Goal: Navigation & Orientation: Find specific page/section

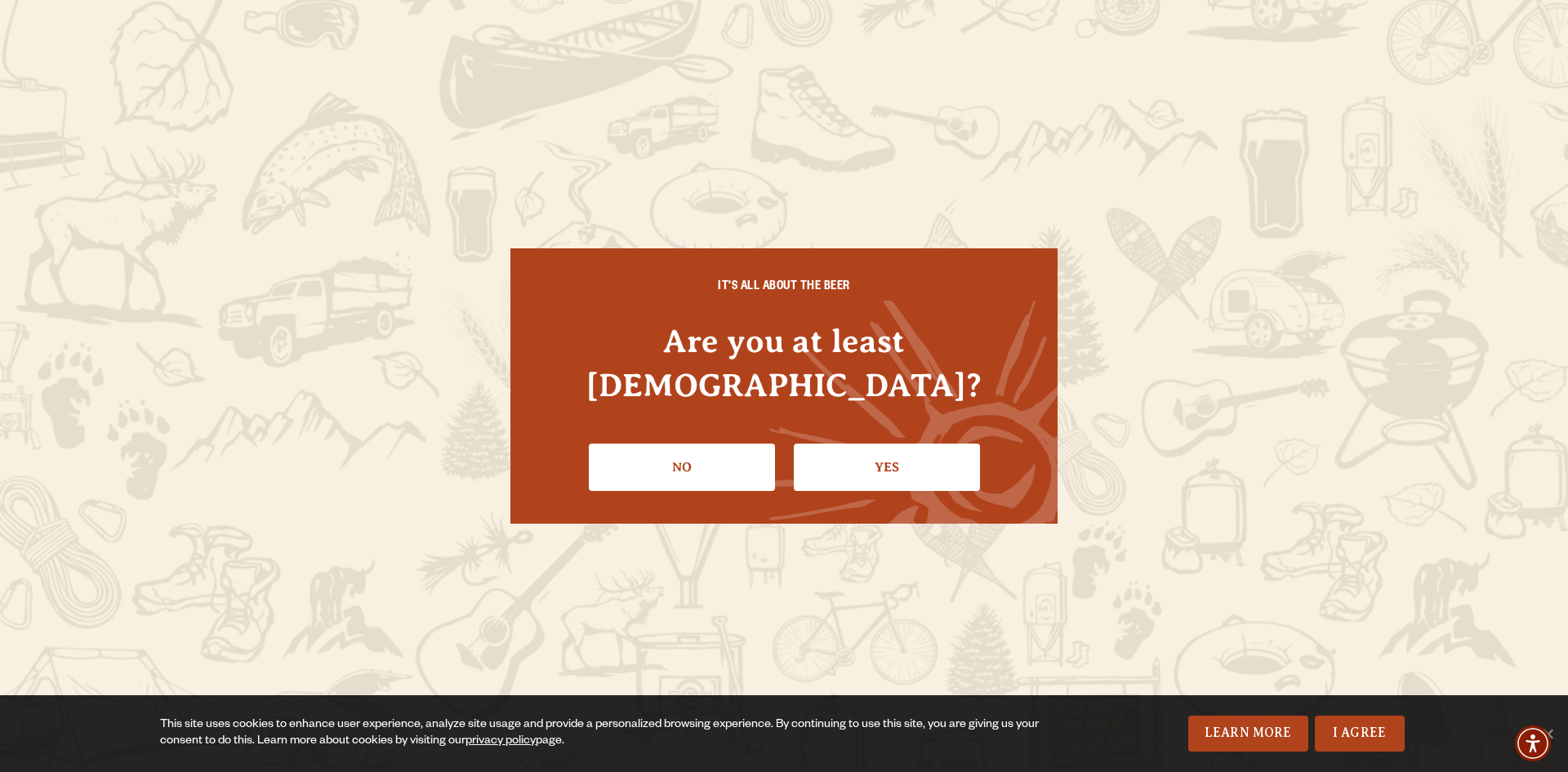
click at [943, 454] on link "Yes" at bounding box center [887, 467] width 186 height 47
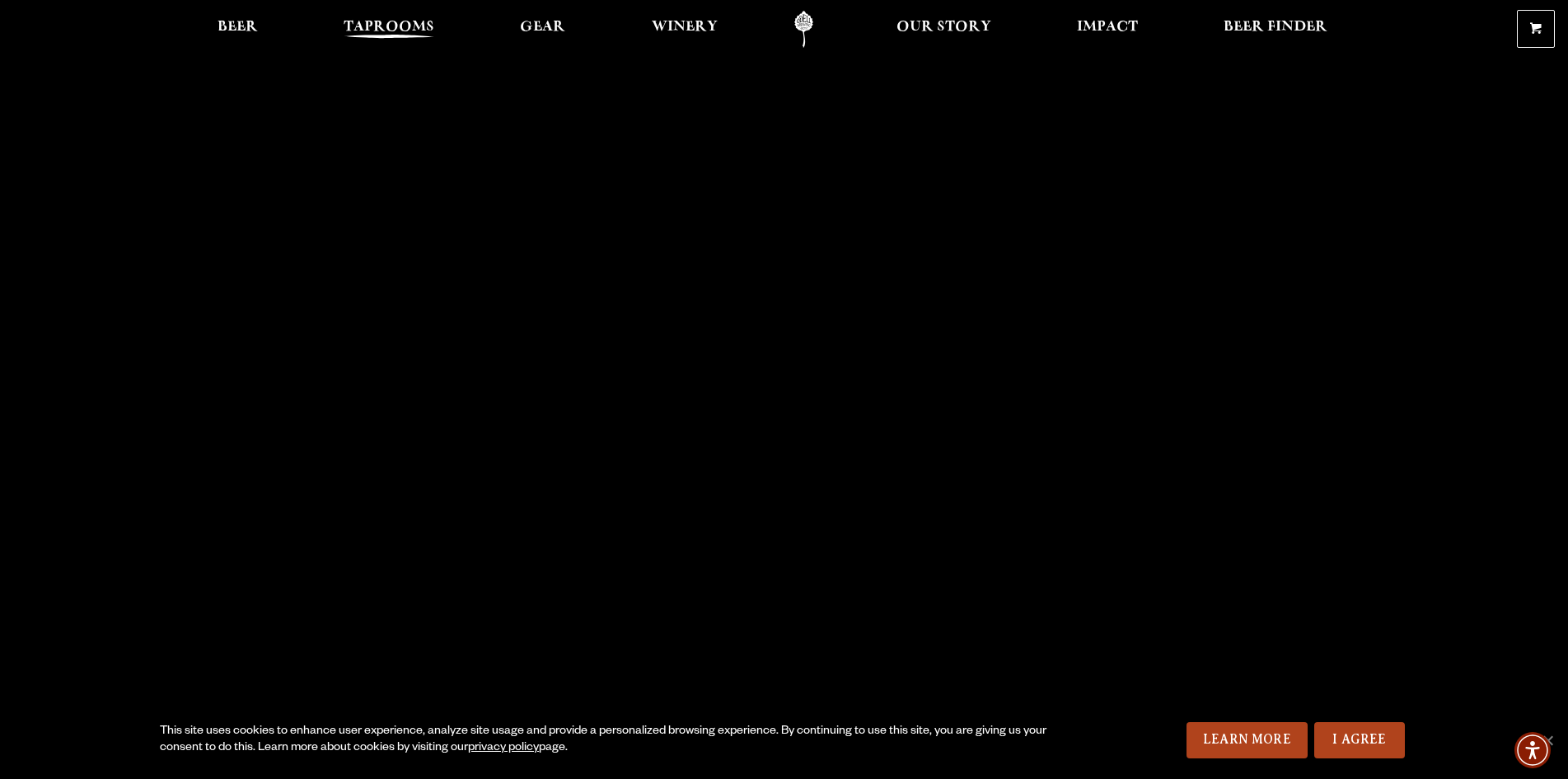
click at [395, 22] on span "Taprooms" at bounding box center [389, 26] width 90 height 13
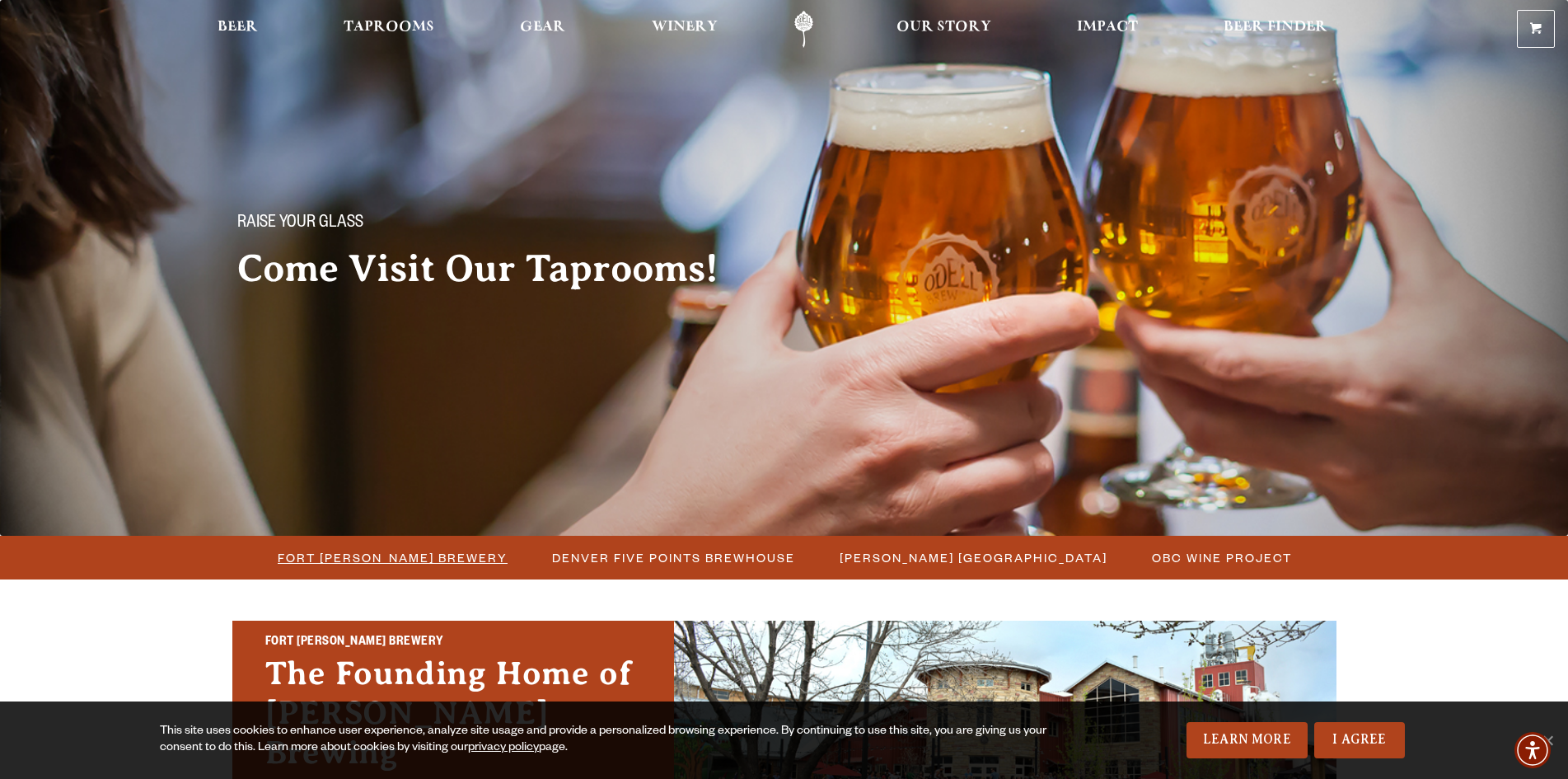
click at [414, 555] on span "Fort [PERSON_NAME] Brewery" at bounding box center [393, 557] width 230 height 24
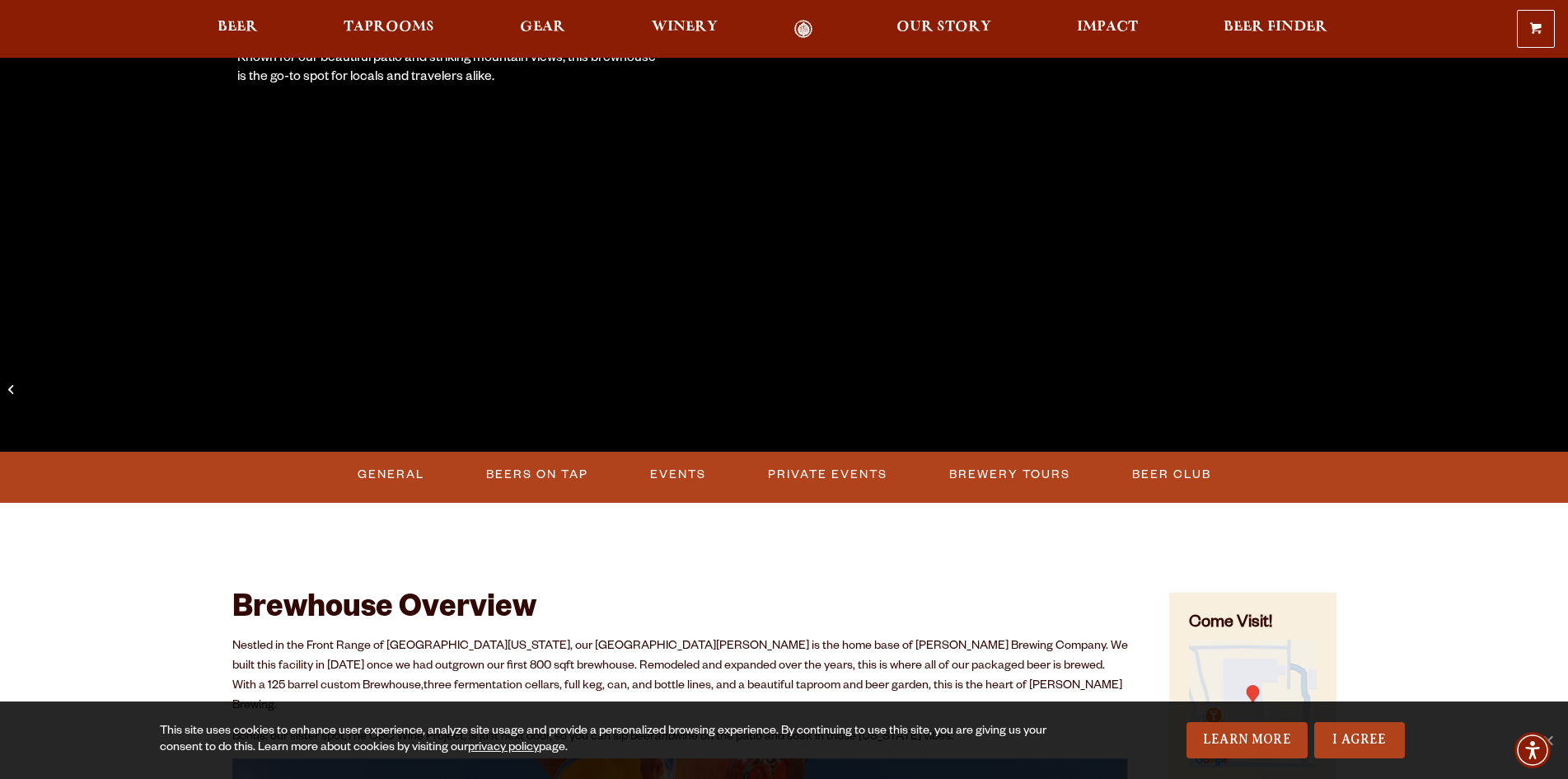
scroll to position [412, 0]
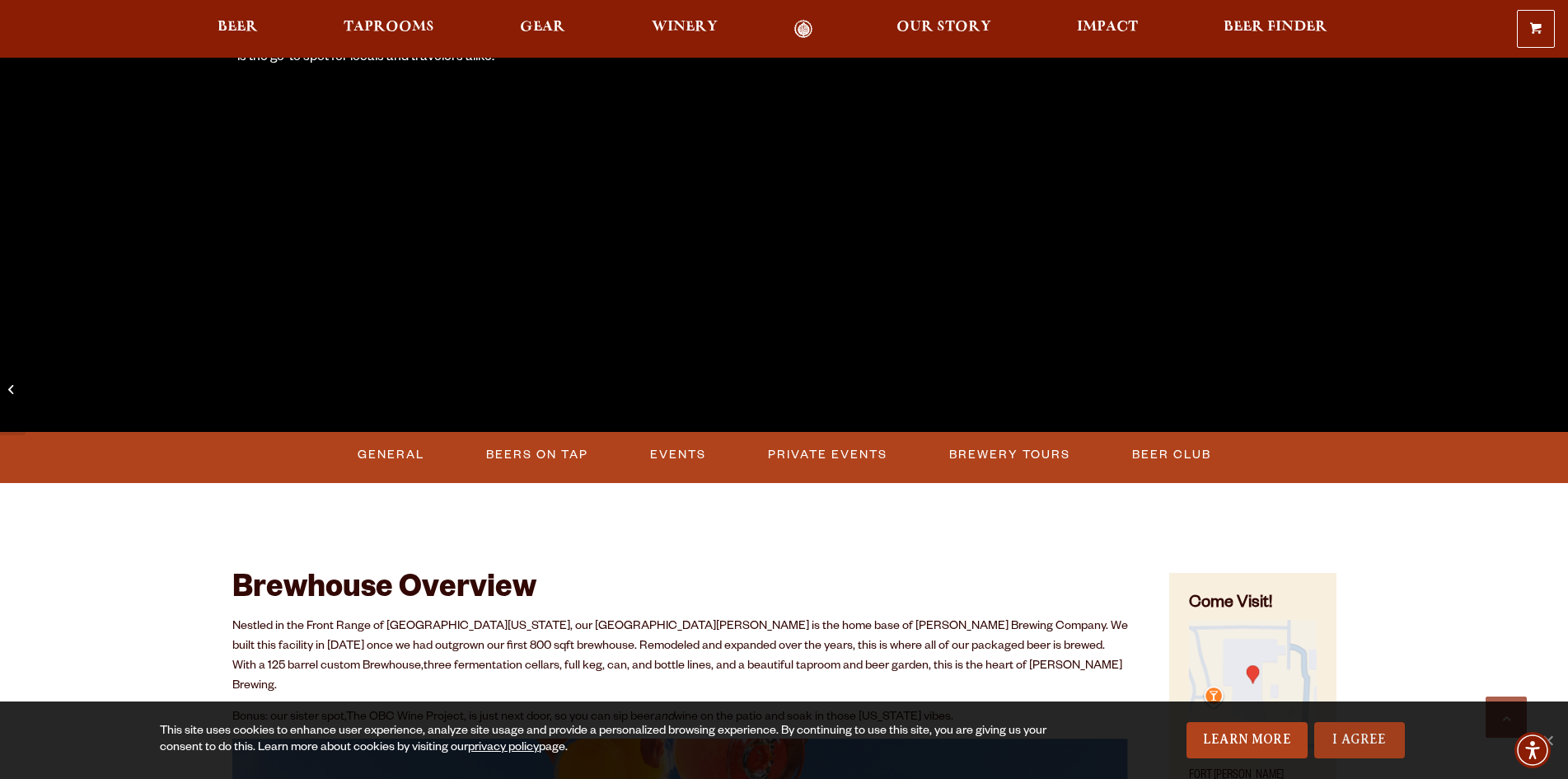
click at [1347, 736] on link "I Agree" at bounding box center [1359, 740] width 90 height 37
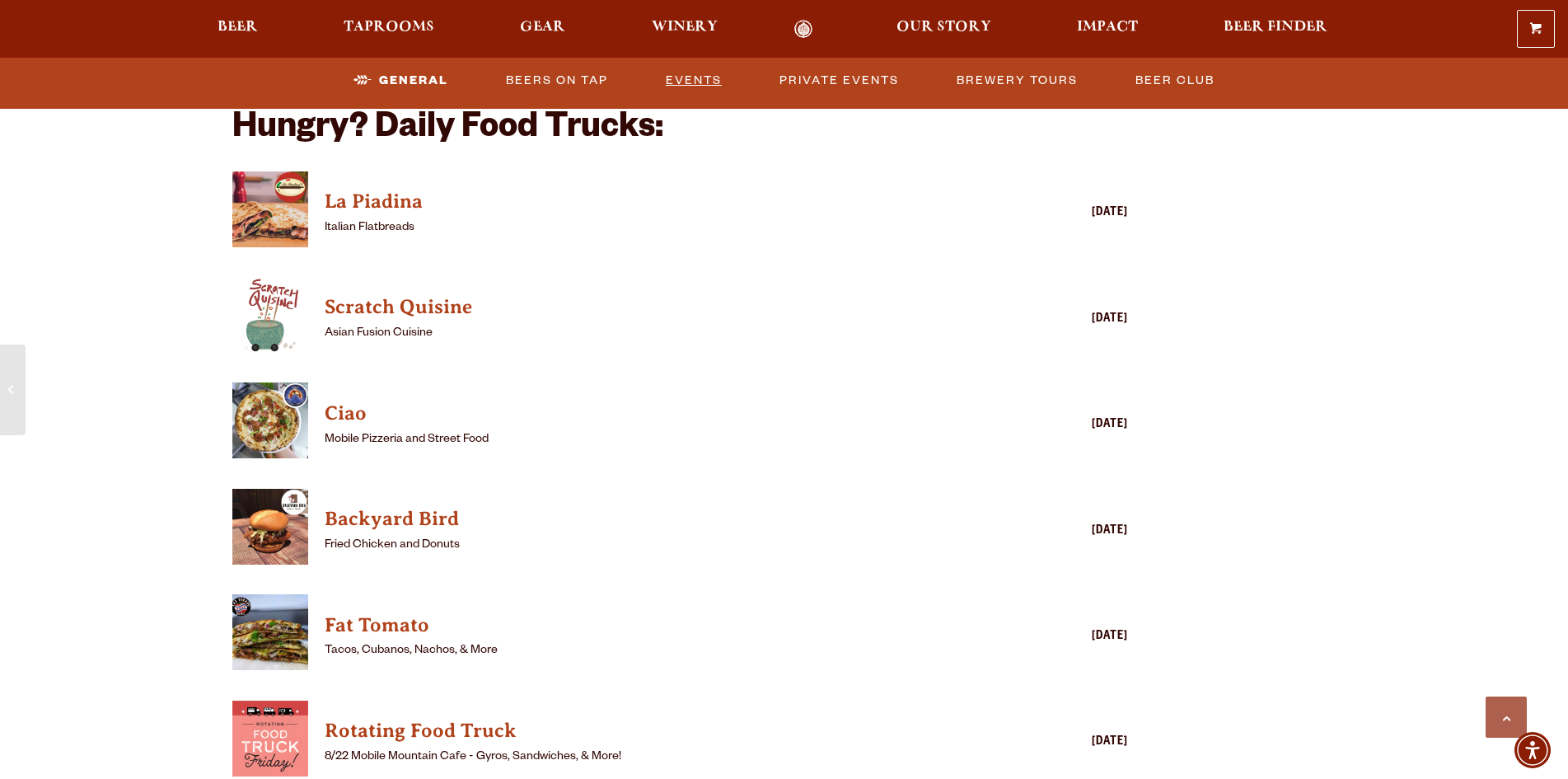
scroll to position [1730, 0]
click at [366, 611] on h4 "Fat Tomato" at bounding box center [656, 624] width 664 height 26
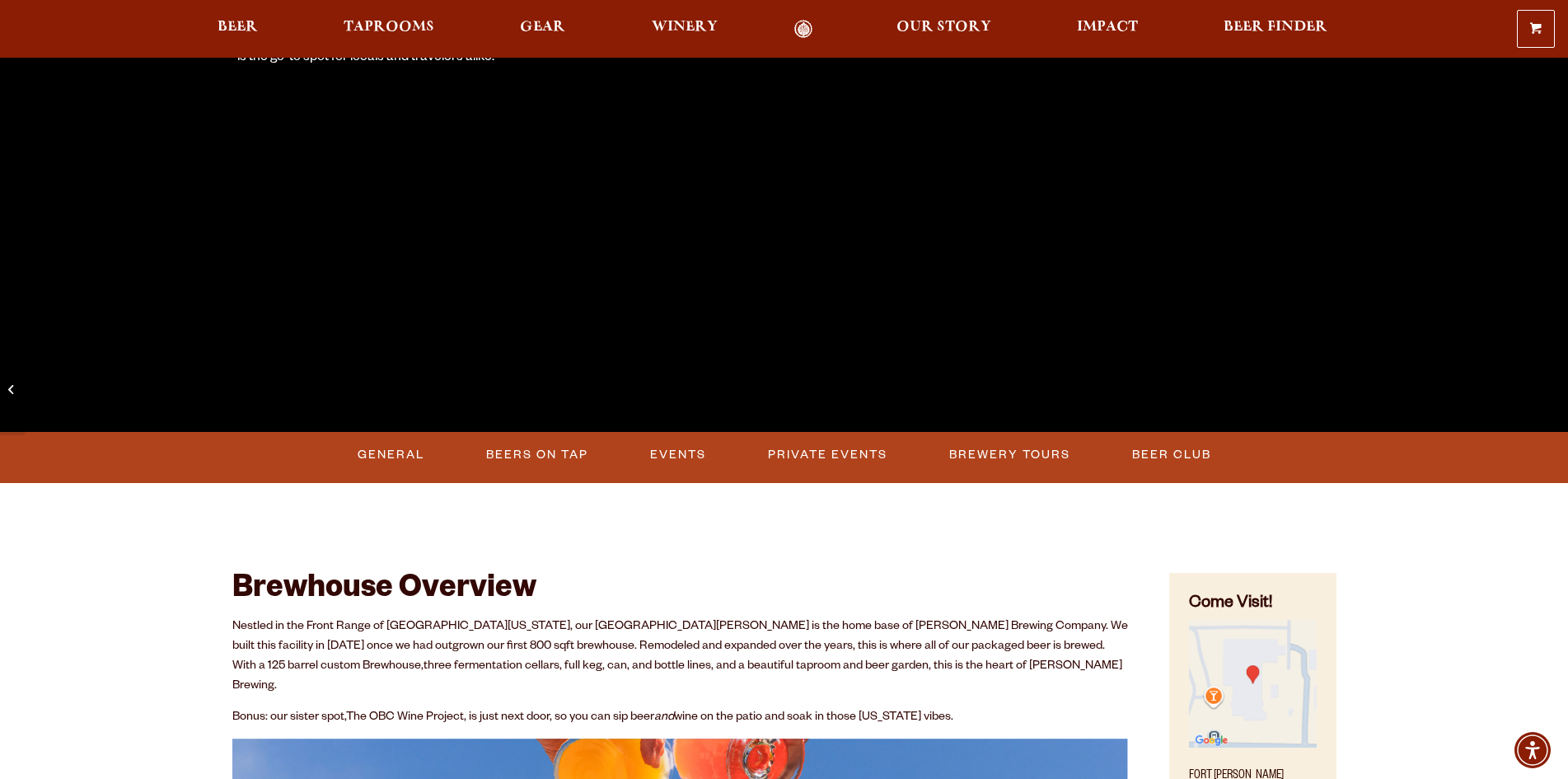
scroll to position [330, 0]
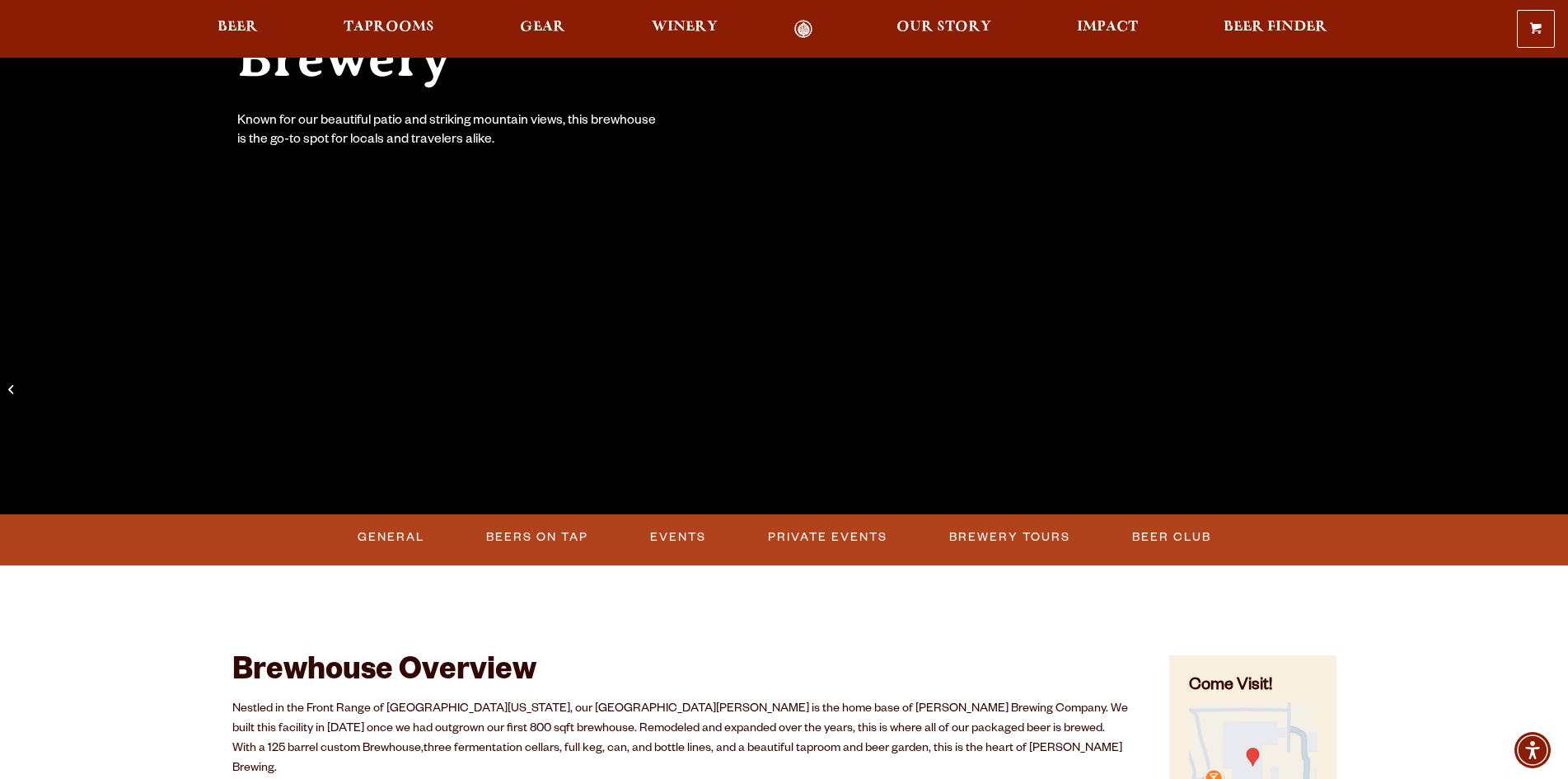
click at [668, 16] on div "0 Shopping Cart No products in the cart. Beer Taprooms Gear Winery Our Story Im…" at bounding box center [784, 29] width 1568 height 38
click at [670, 20] on span "Winery" at bounding box center [684, 26] width 66 height 13
